Goal: Task Accomplishment & Management: Manage account settings

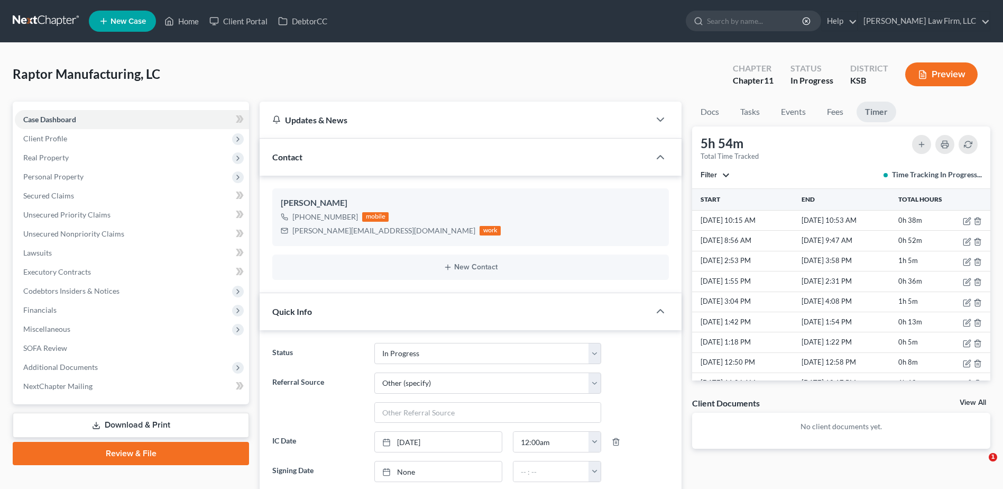
select select "4"
select select "6"
click at [187, 20] on link "Home" at bounding box center [181, 21] width 45 height 19
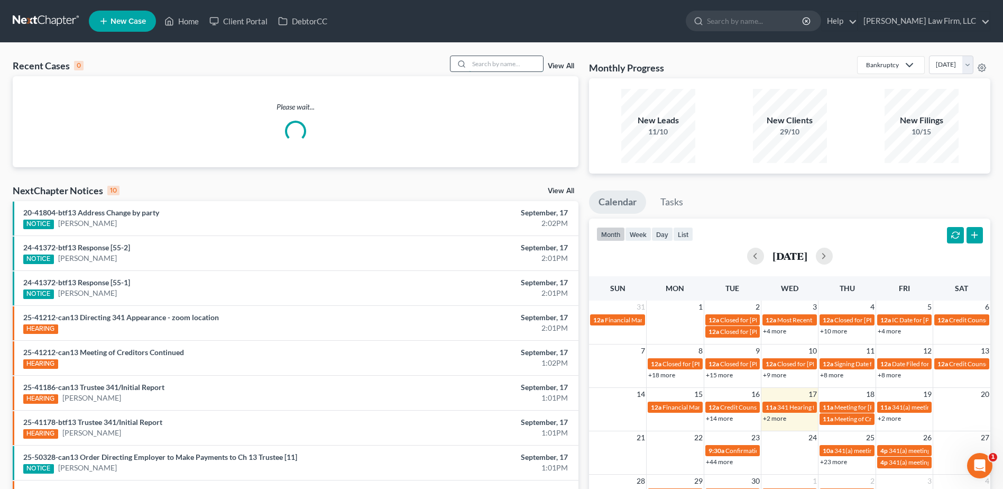
click at [498, 61] on input "search" at bounding box center [506, 63] width 74 height 15
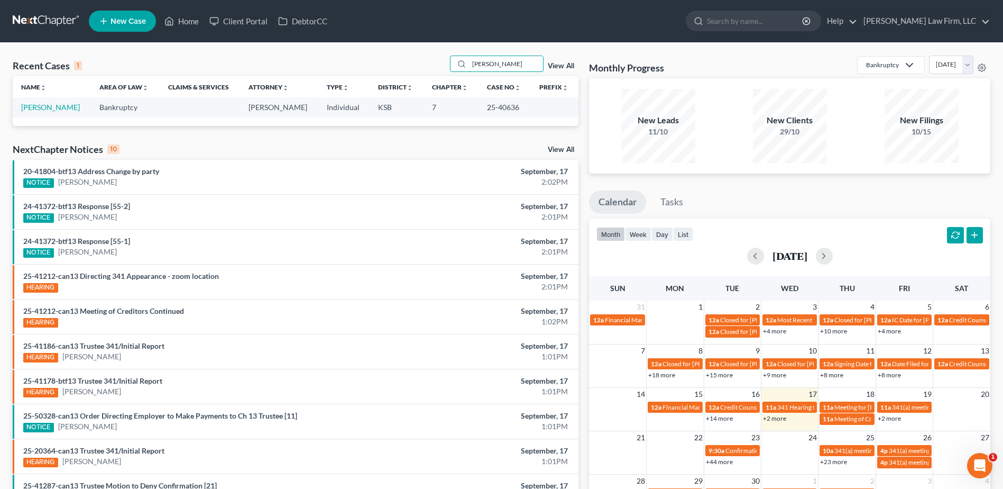
type input "[PERSON_NAME]"
click at [559, 67] on link "View All" at bounding box center [561, 65] width 26 height 7
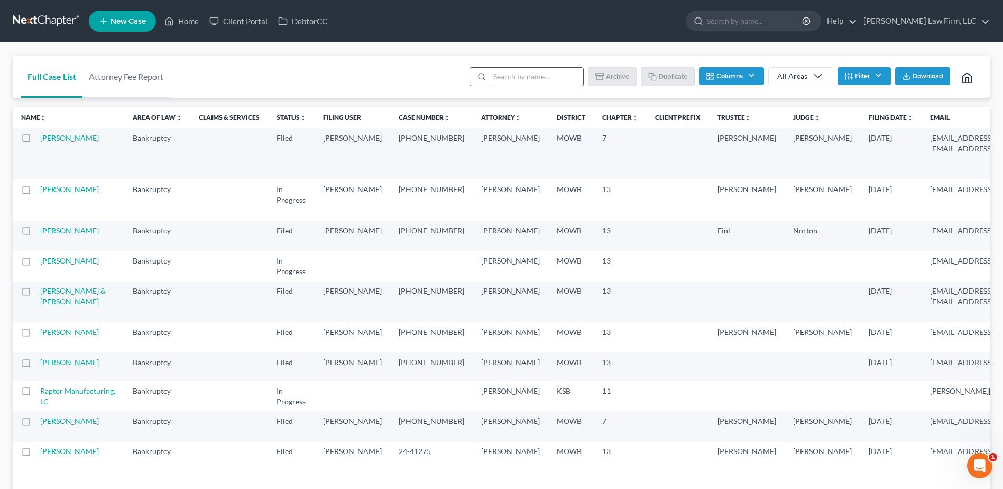
click at [513, 73] on input "search" at bounding box center [537, 77] width 94 height 18
type input "[PERSON_NAME]"
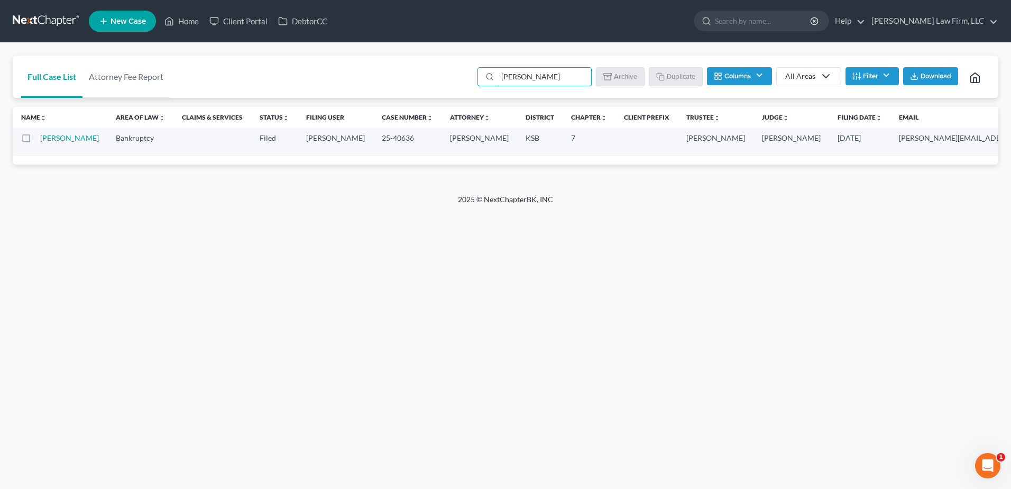
click at [49, 156] on td "[PERSON_NAME]" at bounding box center [73, 142] width 67 height 28
click at [46, 142] on link "[PERSON_NAME]" at bounding box center [69, 137] width 59 height 9
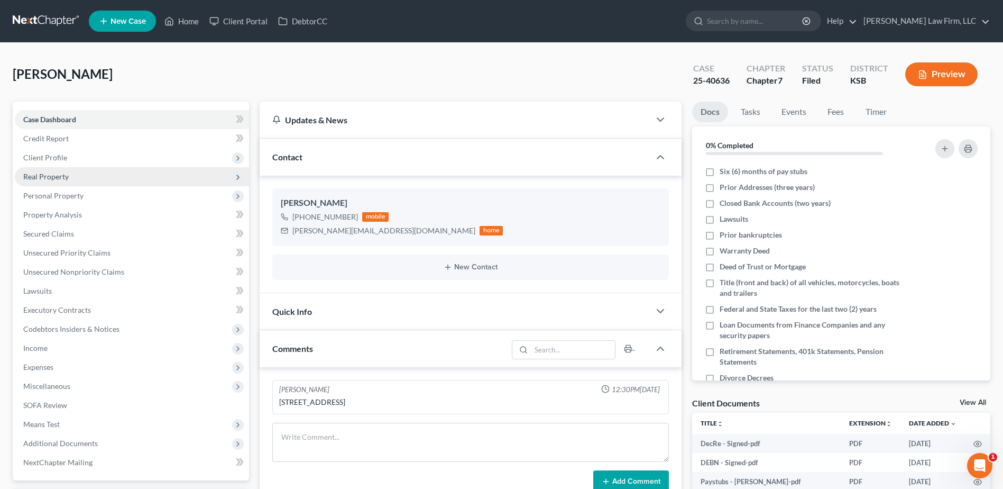
click at [50, 179] on span "Real Property" at bounding box center [45, 176] width 45 height 9
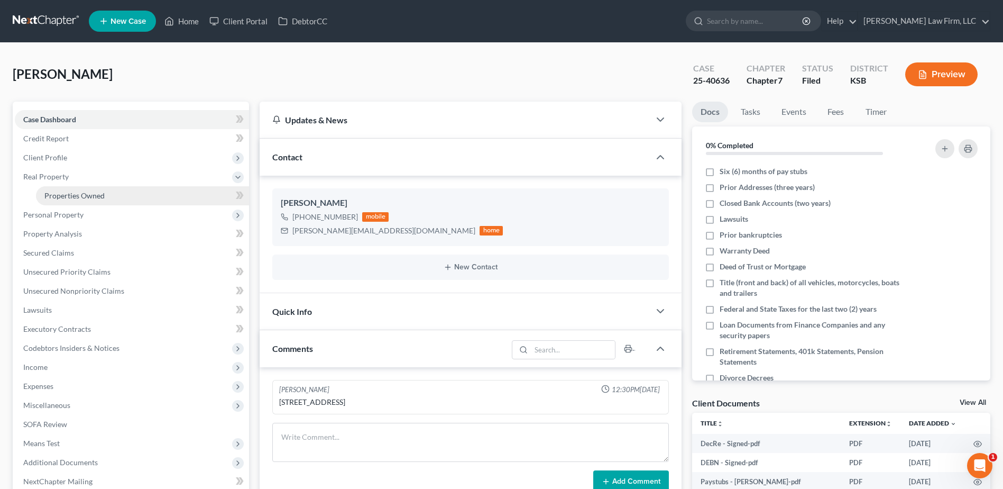
click at [57, 199] on span "Properties Owned" at bounding box center [74, 195] width 60 height 9
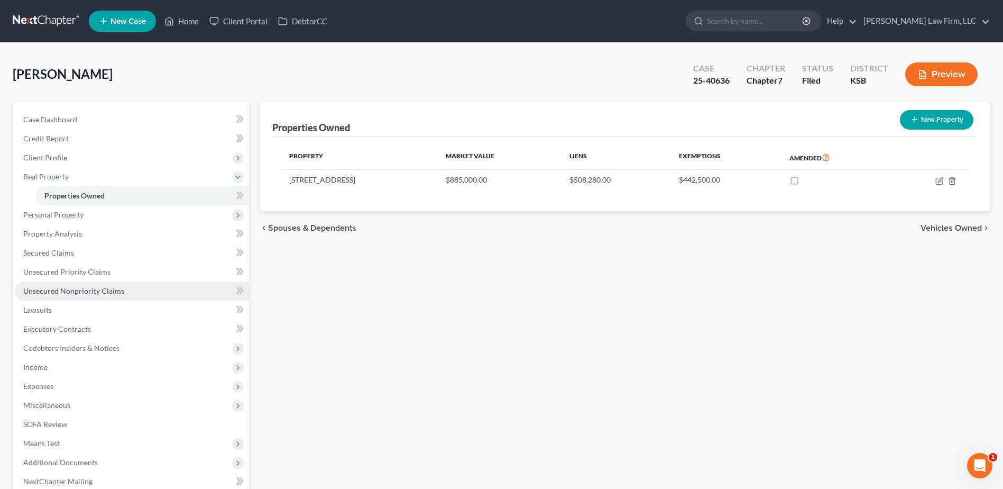
click at [88, 294] on span "Unsecured Nonpriority Claims" at bounding box center [73, 290] width 101 height 9
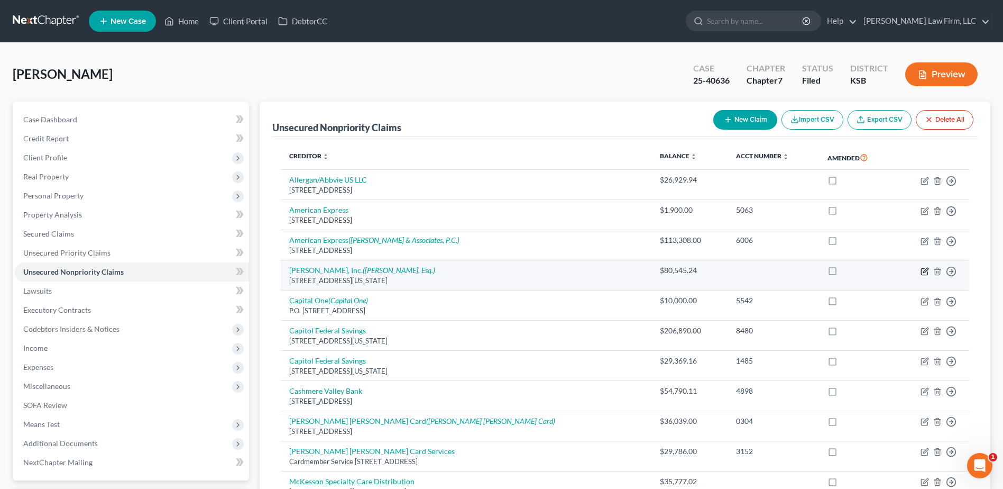
click at [925, 271] on icon "button" at bounding box center [925, 271] width 8 height 8
select select "17"
select select "14"
select select "3"
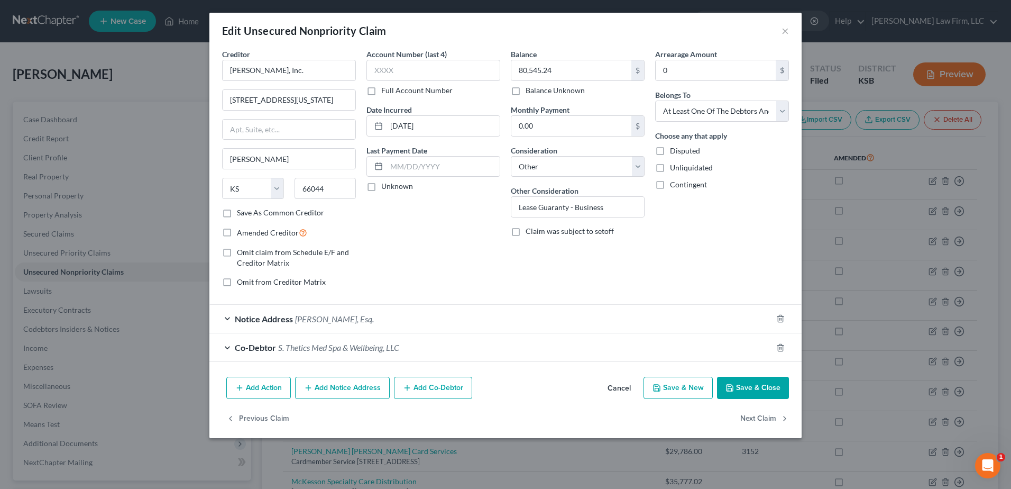
click at [227, 314] on div "Notice Address [PERSON_NAME], Esq." at bounding box center [490, 319] width 563 height 28
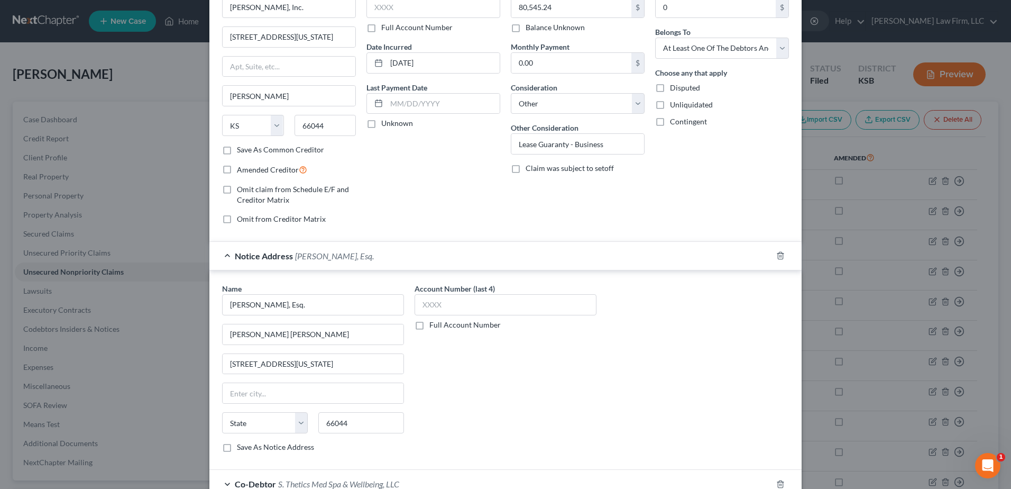
scroll to position [161, 0]
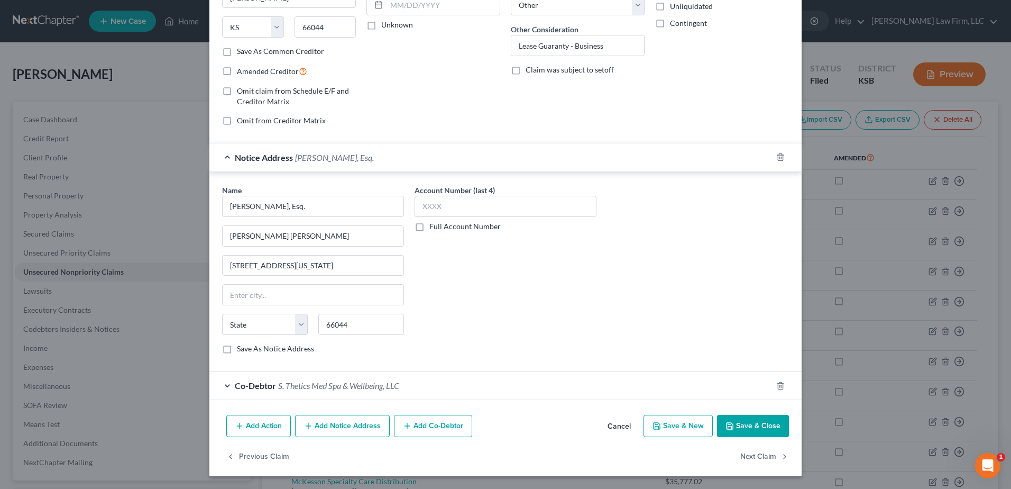
click at [734, 424] on button "Save & Close" at bounding box center [753, 426] width 72 height 22
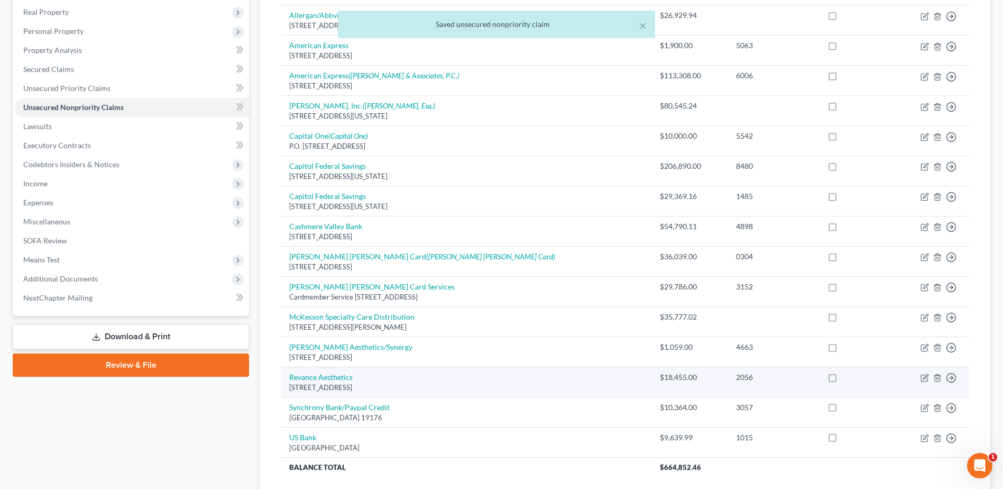
scroll to position [198, 0]
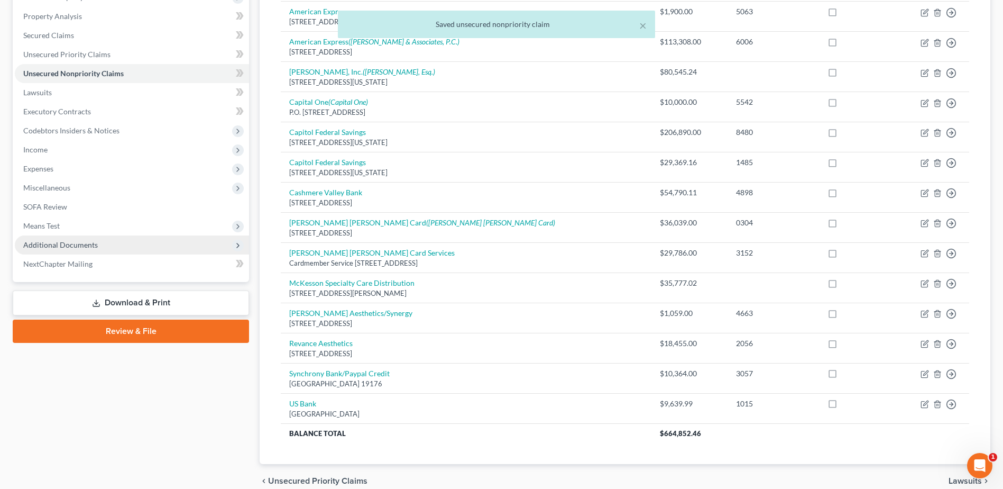
click at [51, 245] on span "Additional Documents" at bounding box center [60, 244] width 75 height 9
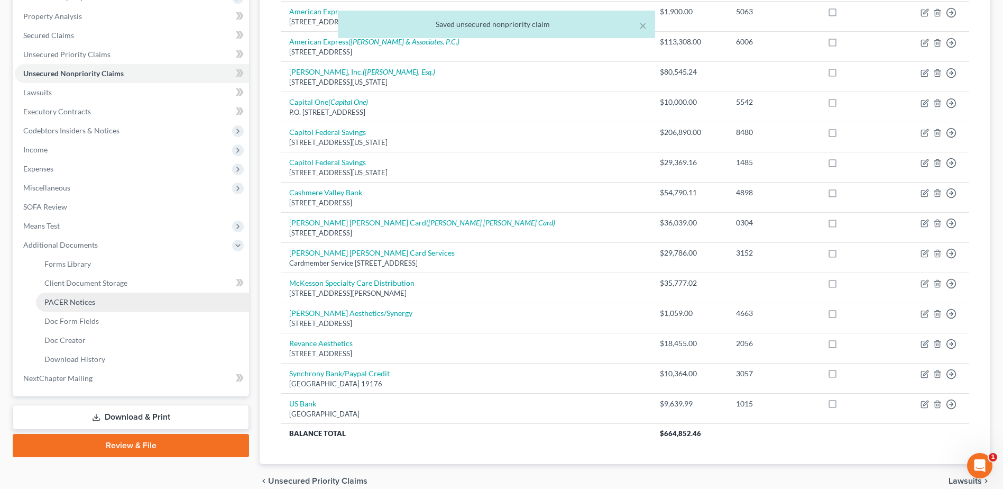
click at [67, 297] on span "PACER Notices" at bounding box center [69, 301] width 51 height 9
